Goal: Transaction & Acquisition: Book appointment/travel/reservation

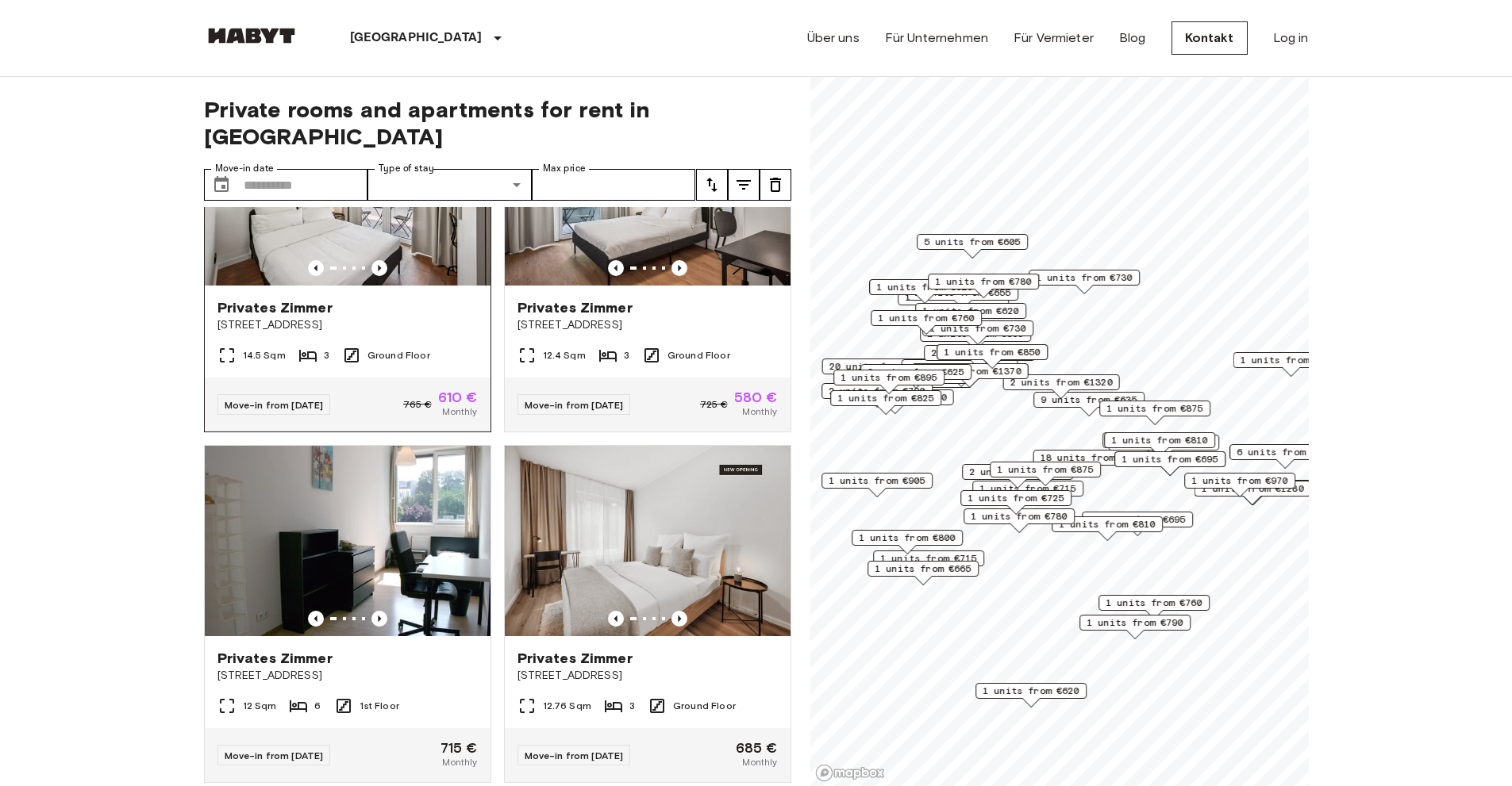
scroll to position [634, 0]
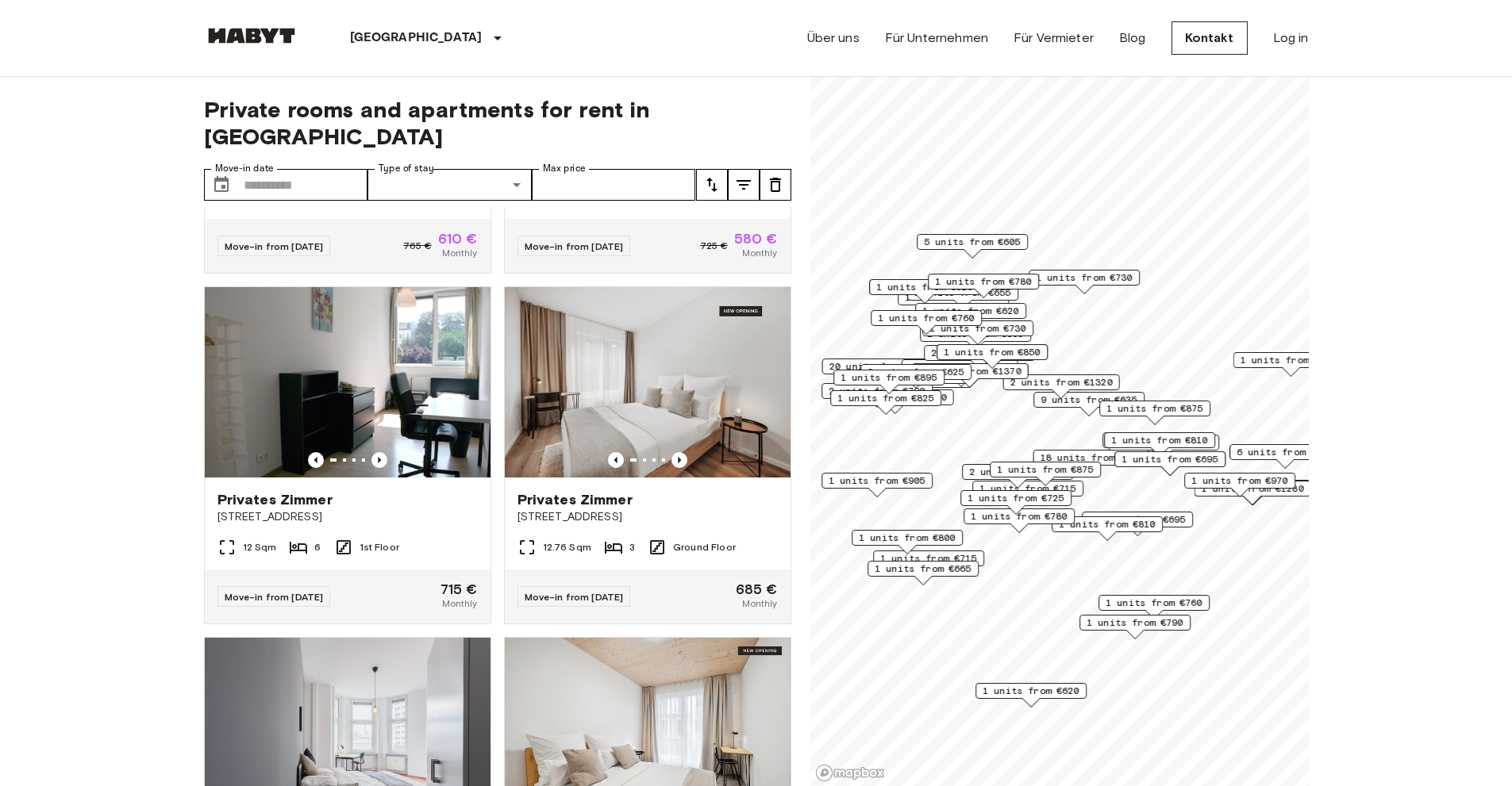
click at [646, 140] on div "Private rooms and apartments for rent in [GEOGRAPHIC_DATA] Move-in date ​ Move-…" at bounding box center [497, 432] width 587 height 710
click at [639, 169] on input "Max price" at bounding box center [613, 185] width 164 height 32
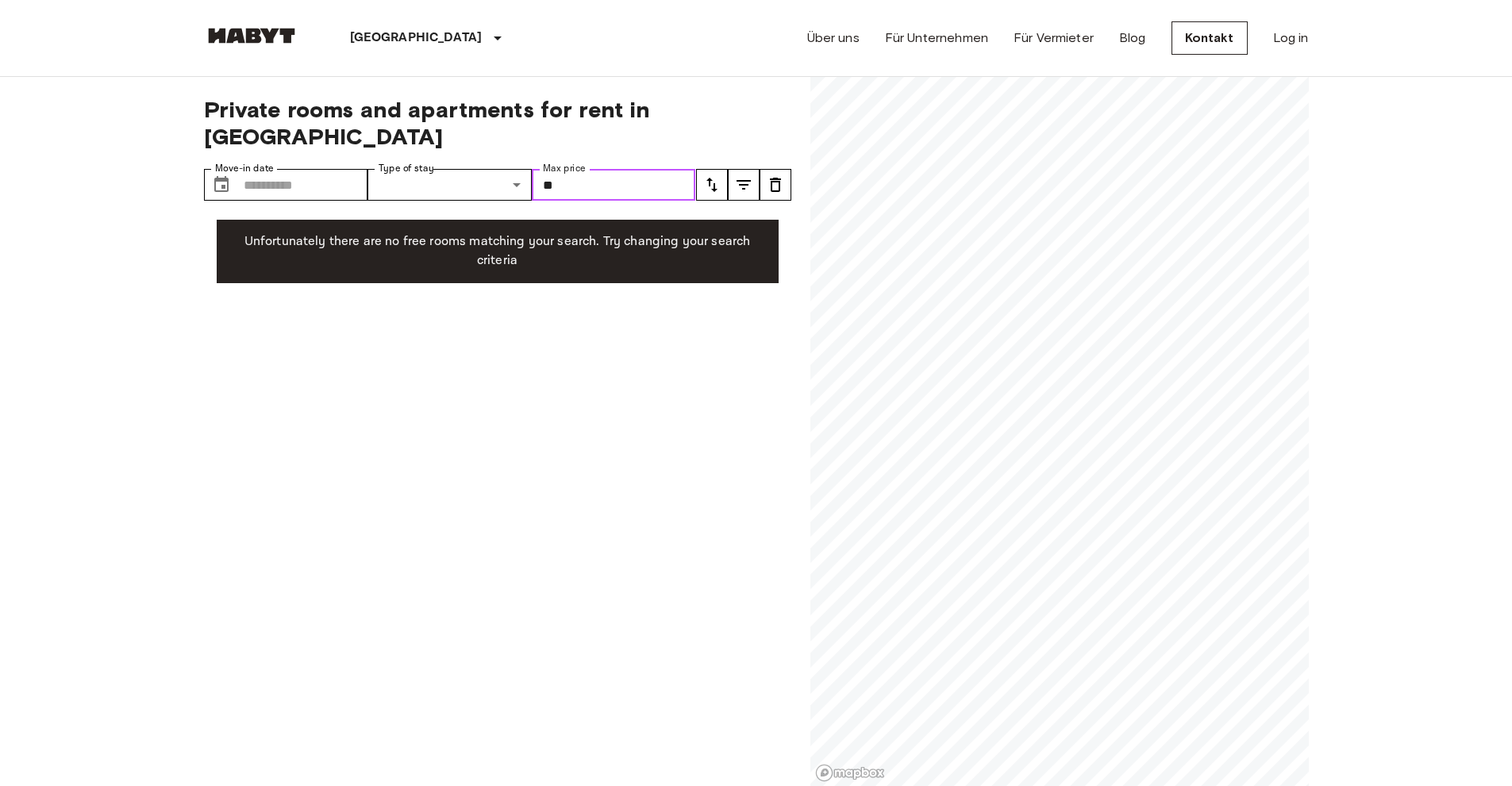
type input "*"
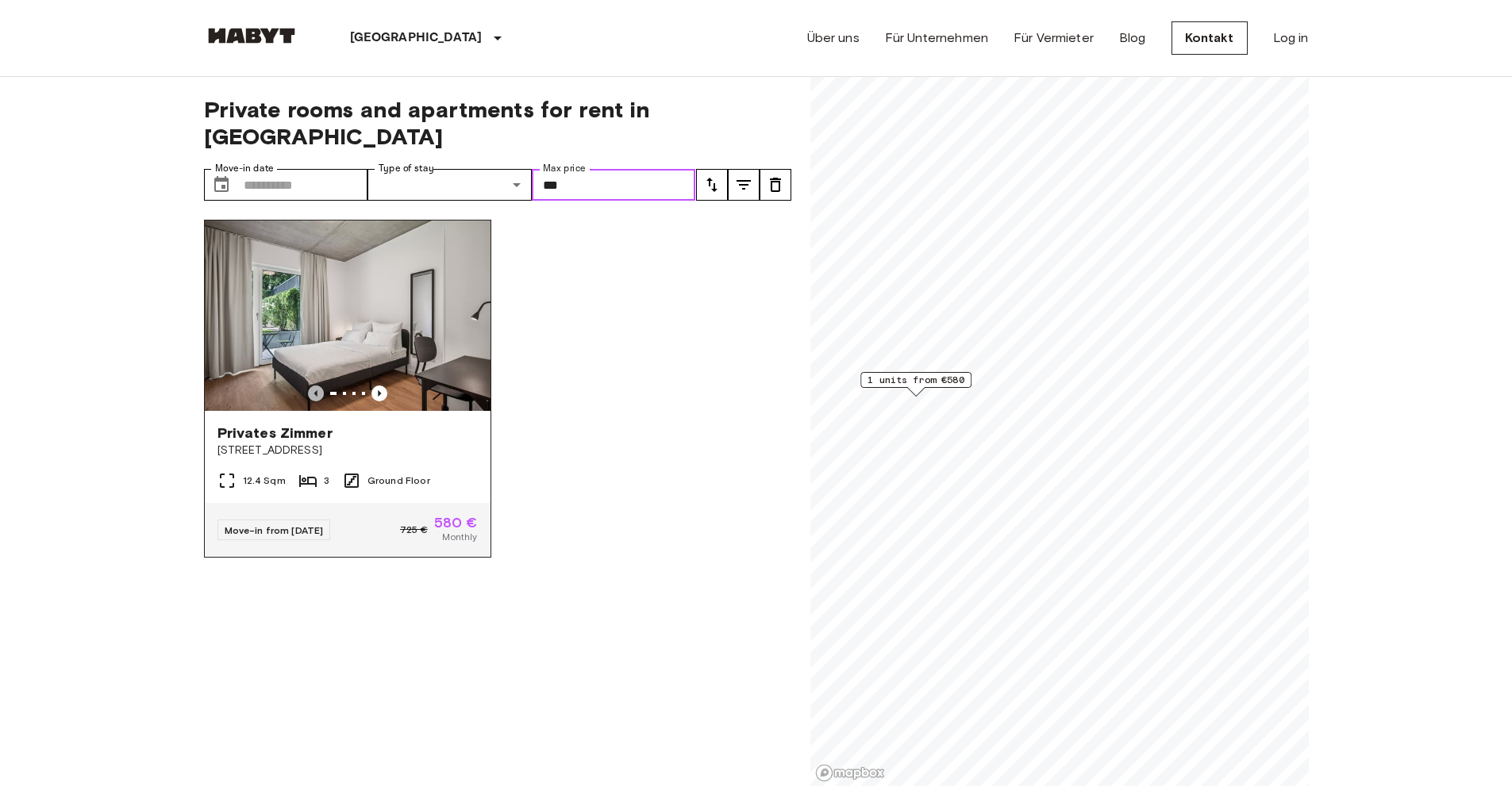
click at [309, 385] on icon "Previous image" at bounding box center [315, 393] width 16 height 16
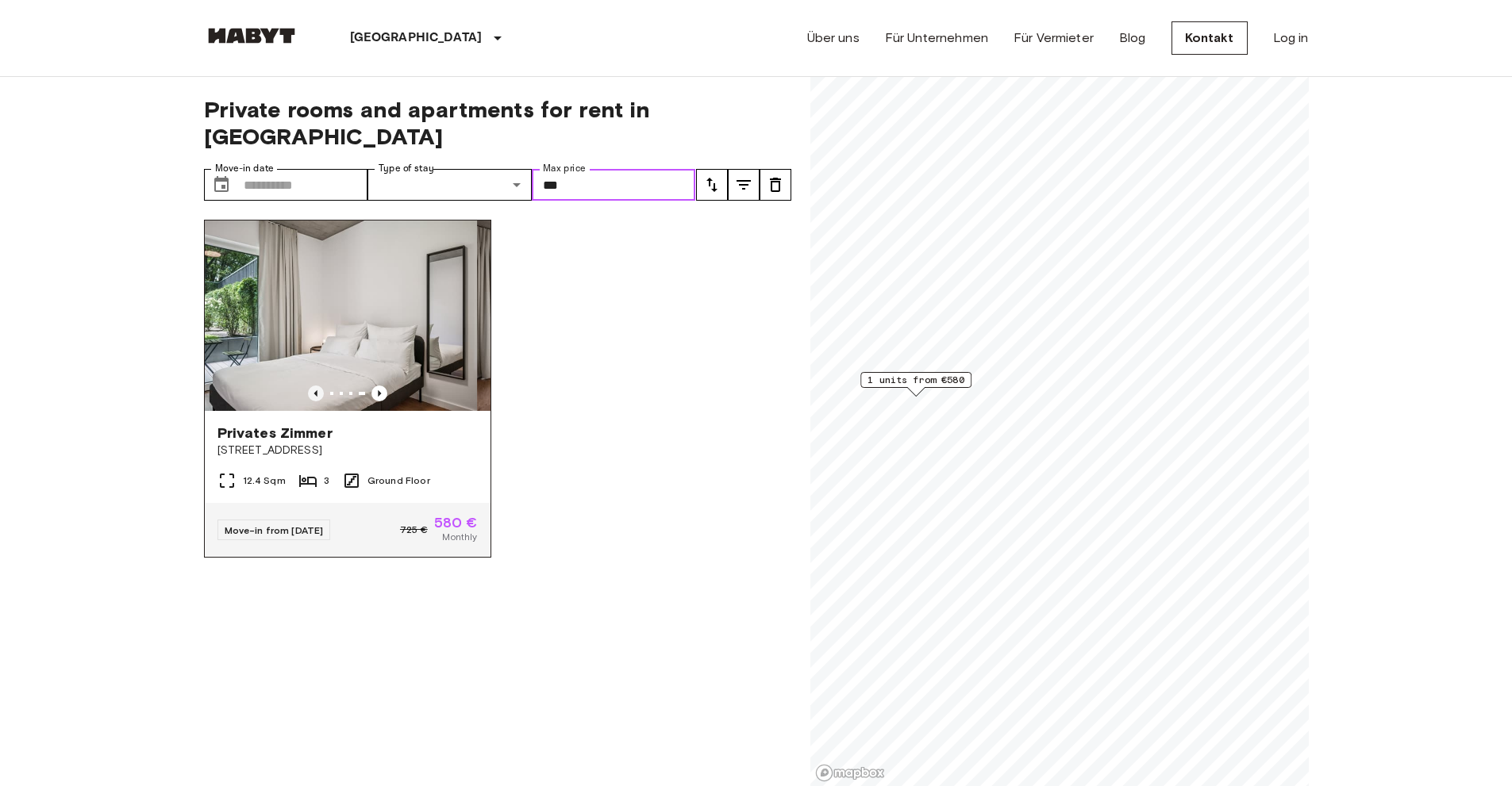
click at [312, 385] on icon "Previous image" at bounding box center [315, 393] width 16 height 16
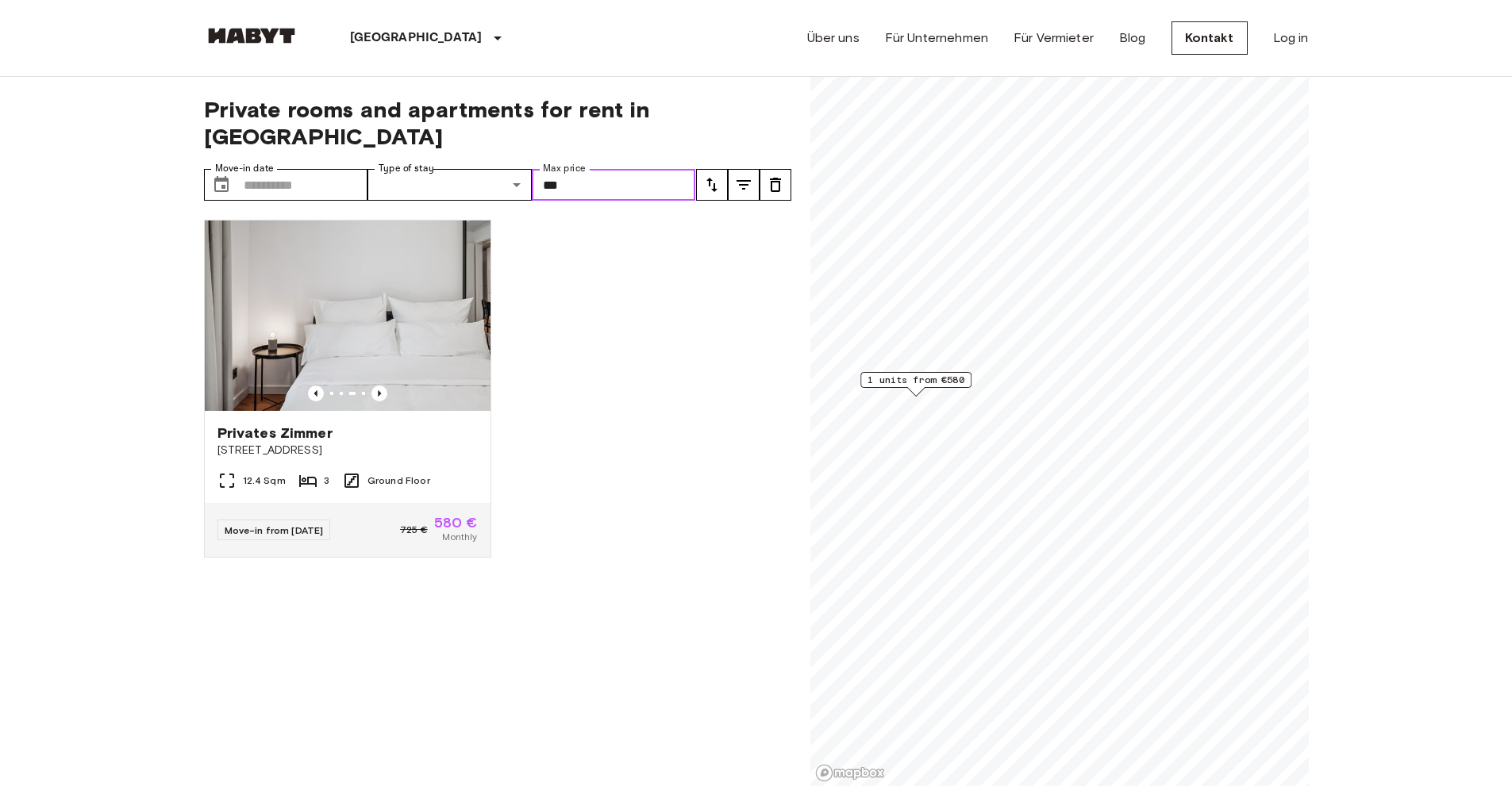
type input "***"
